Goal: Information Seeking & Learning: Understand process/instructions

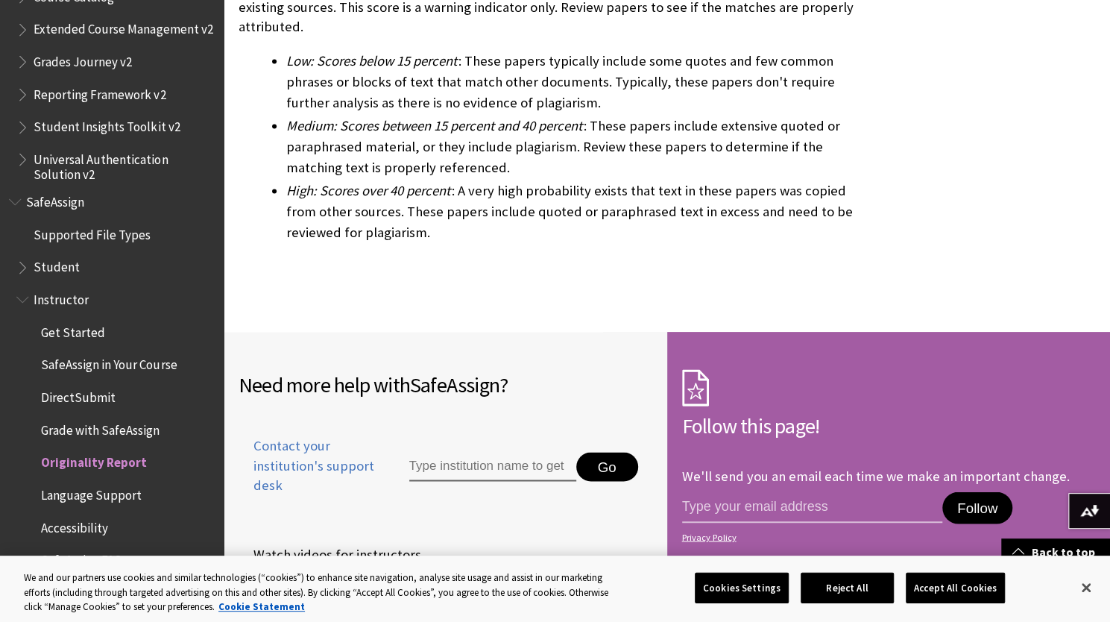
scroll to position [4452, 0]
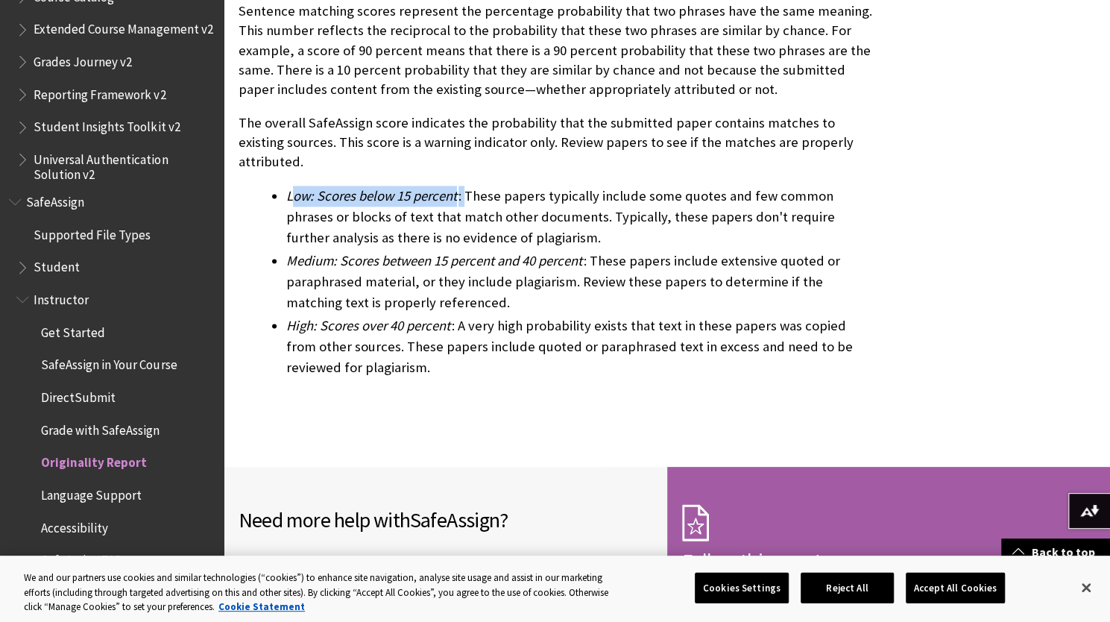
drag, startPoint x: 291, startPoint y: 171, endPoint x: 532, endPoint y: 159, distance: 241.1
click at [444, 187] on span "Low: Scores below 15 percent" at bounding box center [371, 195] width 171 height 17
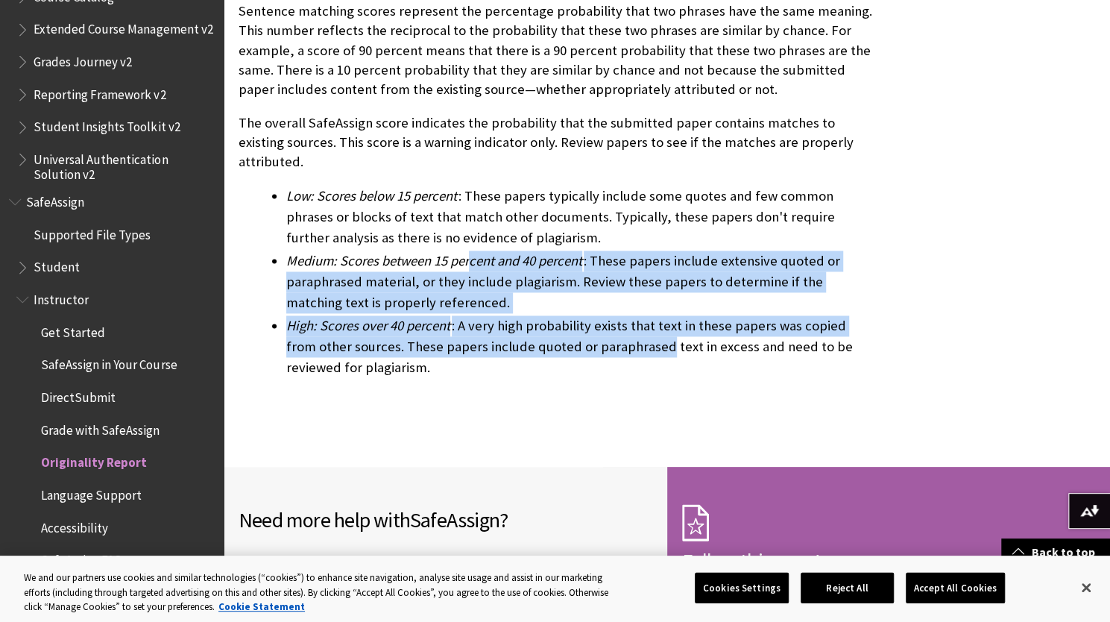
drag, startPoint x: 462, startPoint y: 237, endPoint x: 699, endPoint y: 300, distance: 245.3
click at [699, 300] on ul "Low: Scores below 15 percent : These papers typically include some quotes and f…" at bounding box center [556, 282] width 636 height 192
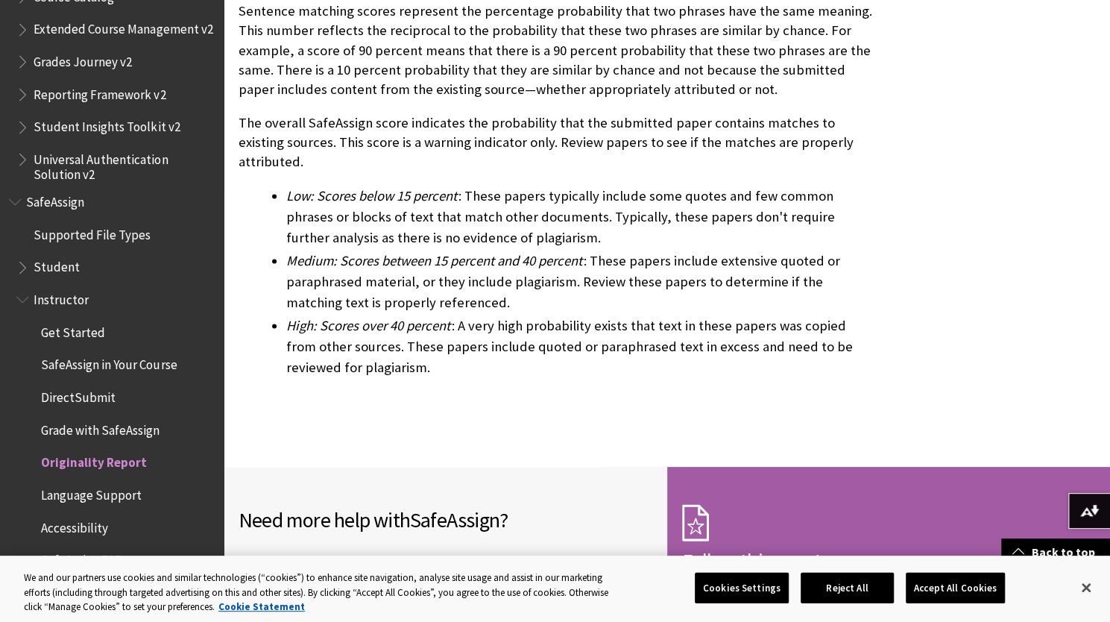
click at [715, 315] on li "High: Scores over 40 percent : A very high probability exists that text in thes…" at bounding box center [580, 346] width 588 height 63
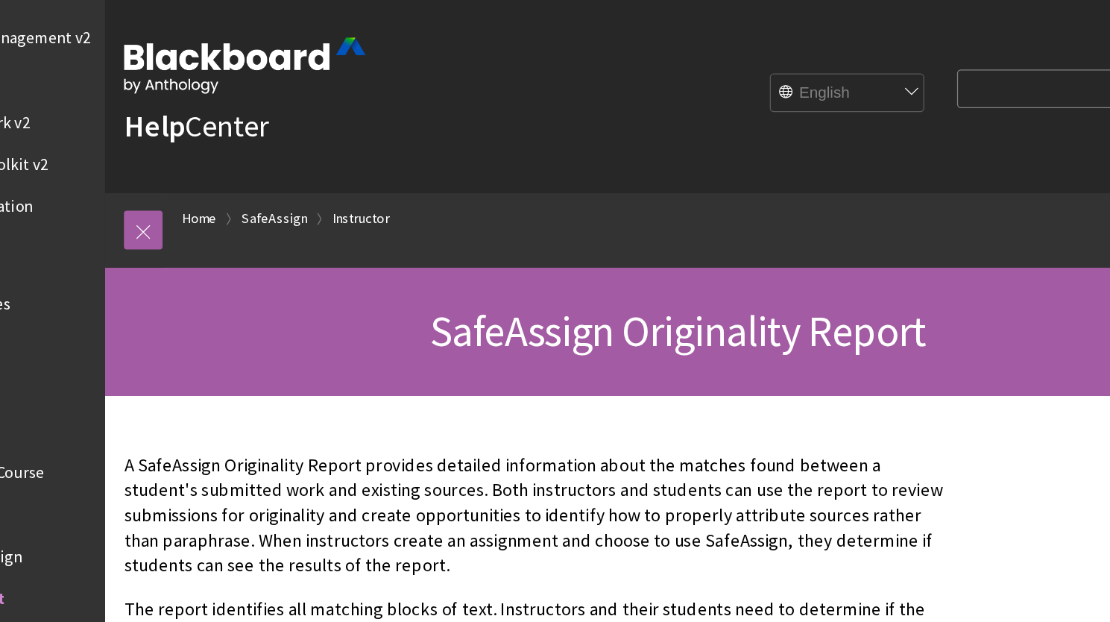
scroll to position [0, 0]
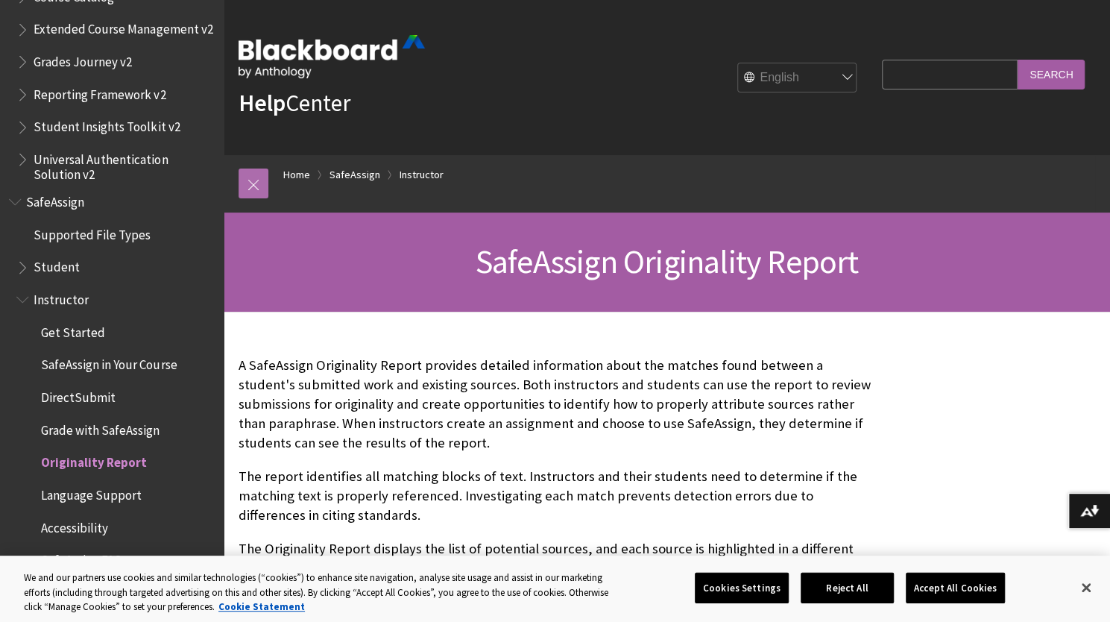
click at [242, 187] on link at bounding box center [253, 183] width 30 height 30
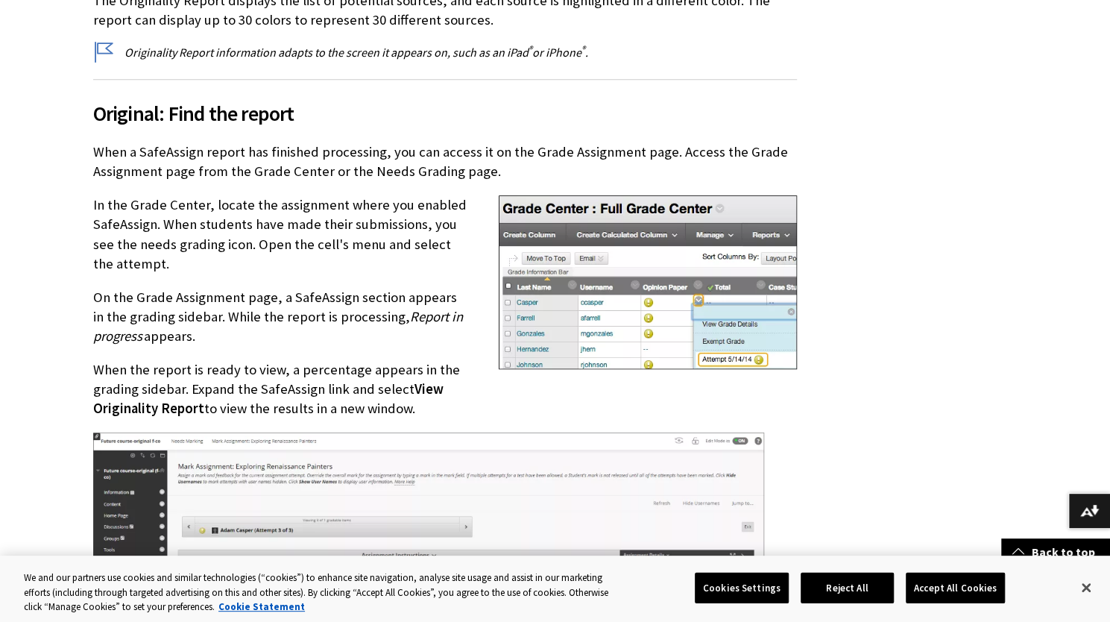
scroll to position [529, 0]
